Goal: Information Seeking & Learning: Learn about a topic

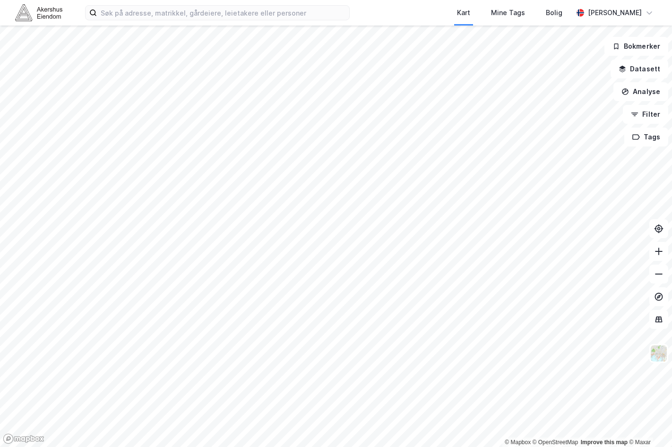
click at [165, 22] on div "Kart Mine Tags Bolig [PERSON_NAME] © Mapbox © OpenStreetMap Improve this map © …" at bounding box center [336, 223] width 672 height 447
click at [171, 14] on input at bounding box center [223, 13] width 252 height 14
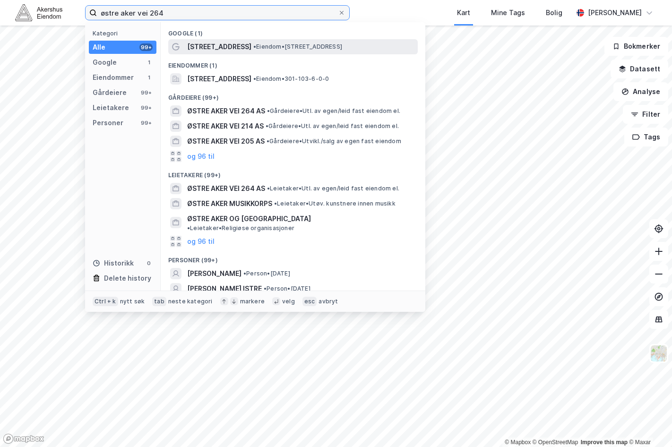
type input "østre aker vei 264"
click at [253, 49] on span "•" at bounding box center [254, 46] width 3 height 7
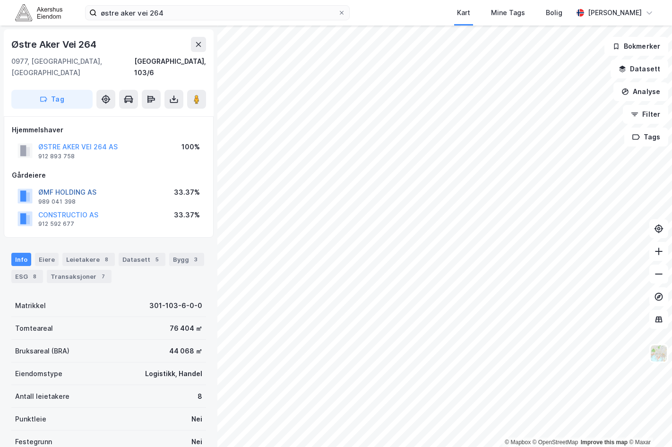
click at [0, 0] on button "ØMF HOLDING AS" at bounding box center [0, 0] width 0 height 0
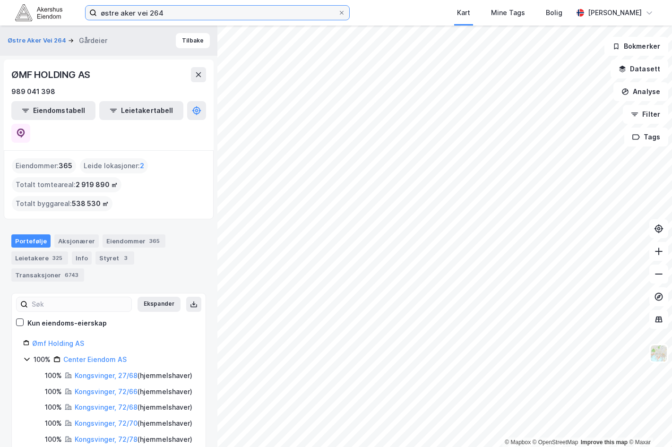
click at [232, 13] on input "østre aker vei 264" at bounding box center [217, 13] width 241 height 14
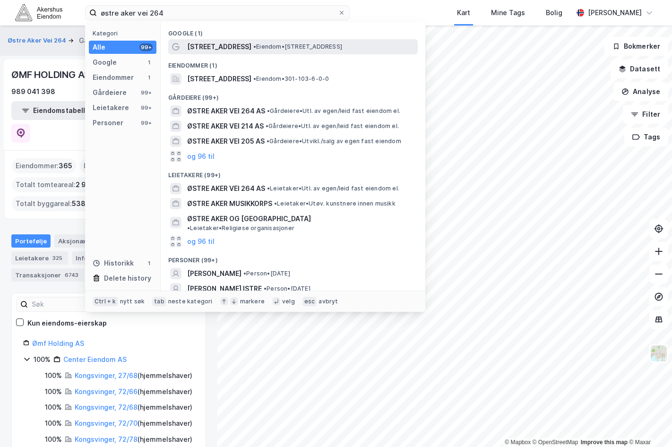
click at [247, 45] on div "[STREET_ADDRESS] • Eiendom • [STREET_ADDRESS]" at bounding box center [301, 46] width 229 height 11
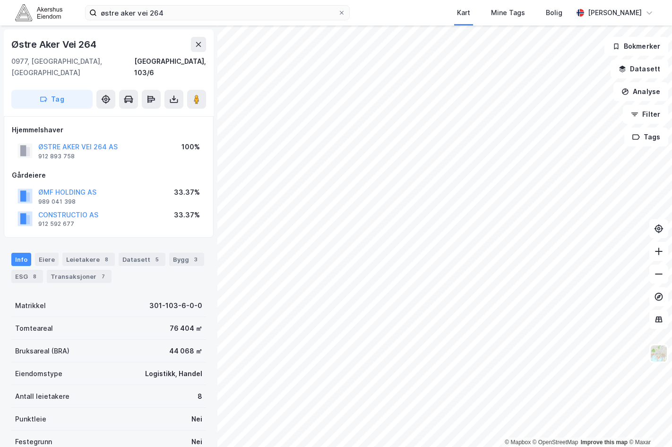
scroll to position [3, 0]
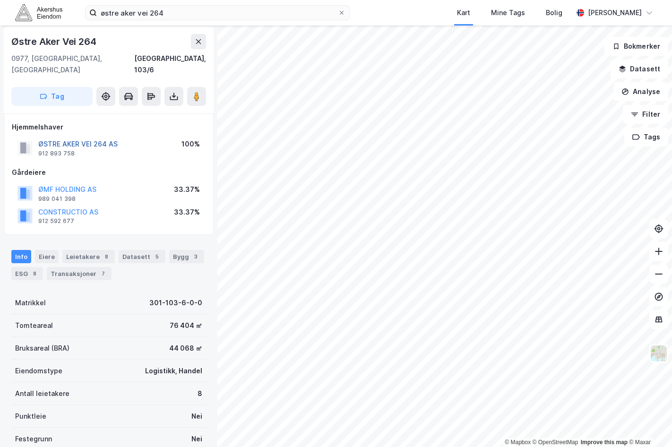
click at [0, 0] on button "ØSTRE AKER VEI 264 AS" at bounding box center [0, 0] width 0 height 0
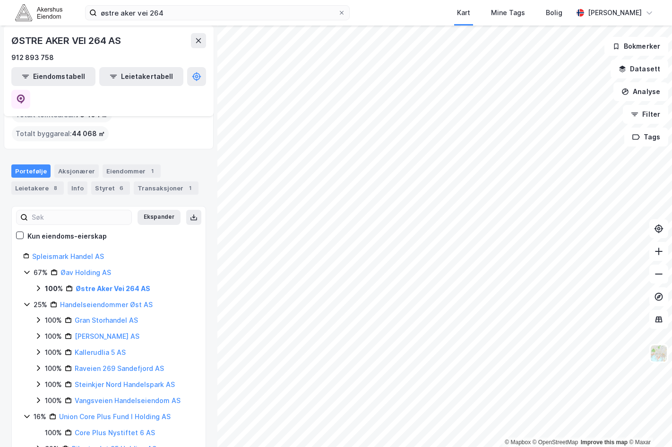
scroll to position [78, 0]
